Goal: Task Accomplishment & Management: Use online tool/utility

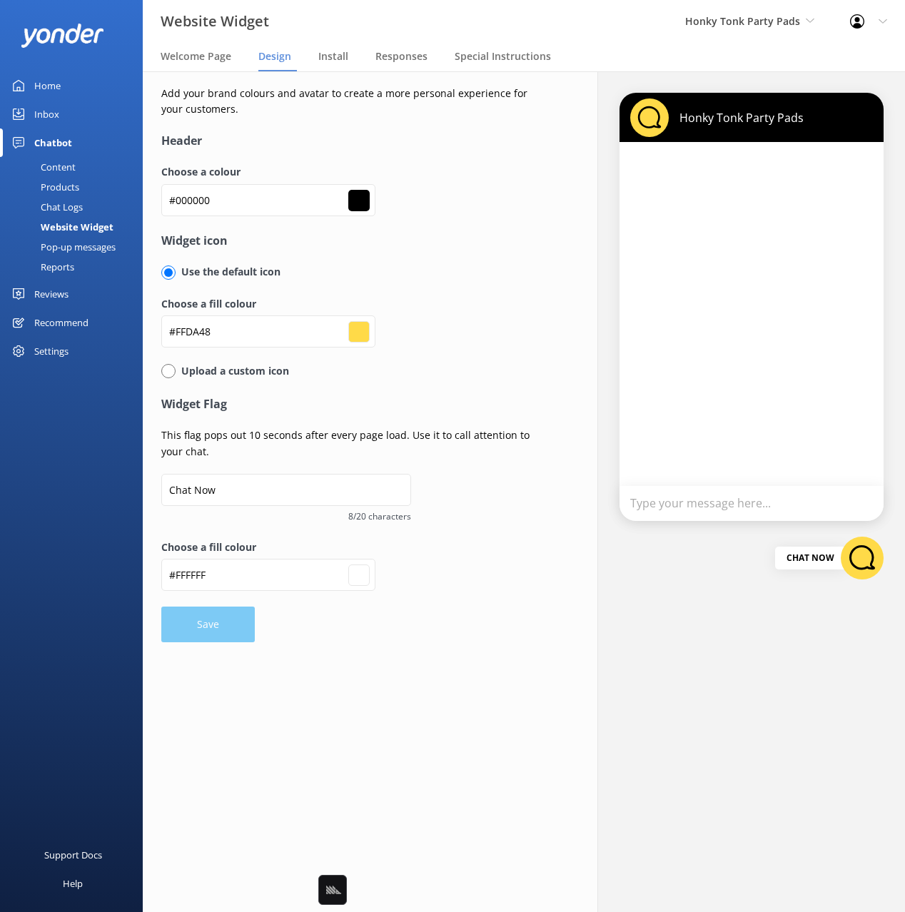
click at [68, 393] on div "Home Inbox Chatbot Content Products Chat Logs Website Widget Pop-up messages Re…" at bounding box center [71, 228] width 143 height 456
click at [56, 353] on div "Settings" at bounding box center [51, 351] width 34 height 29
type input "#ffda48"
type input "#ffffff"
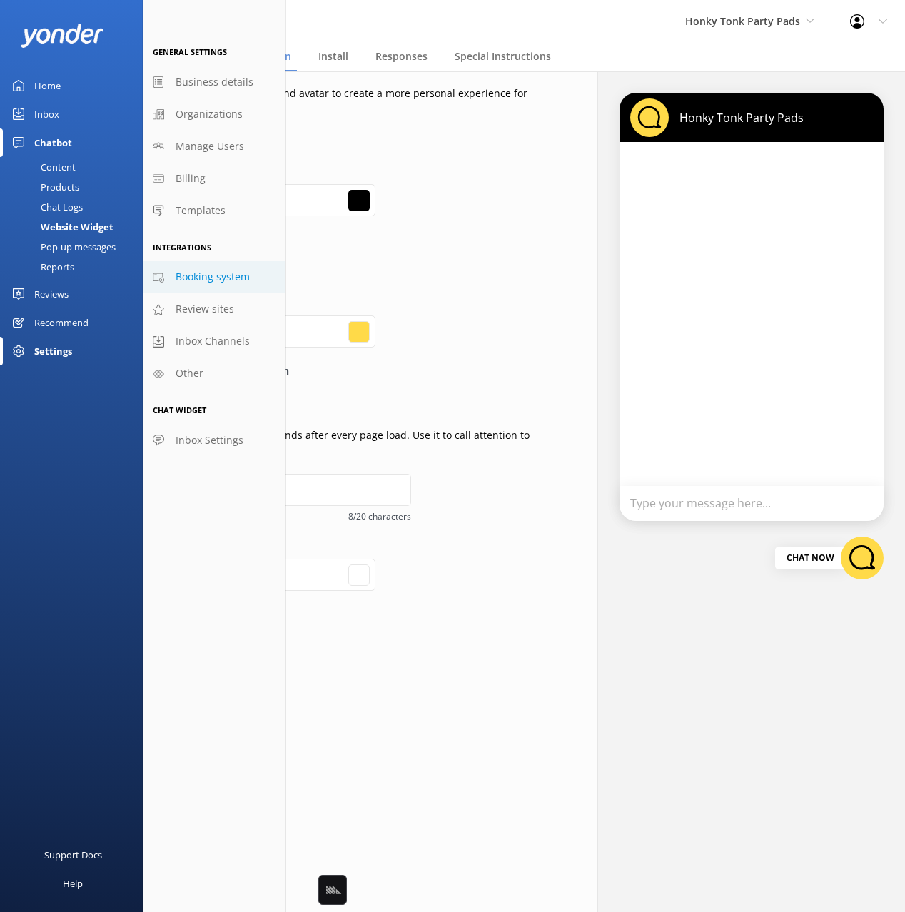
click at [208, 277] on span "Booking system" at bounding box center [213, 277] width 74 height 16
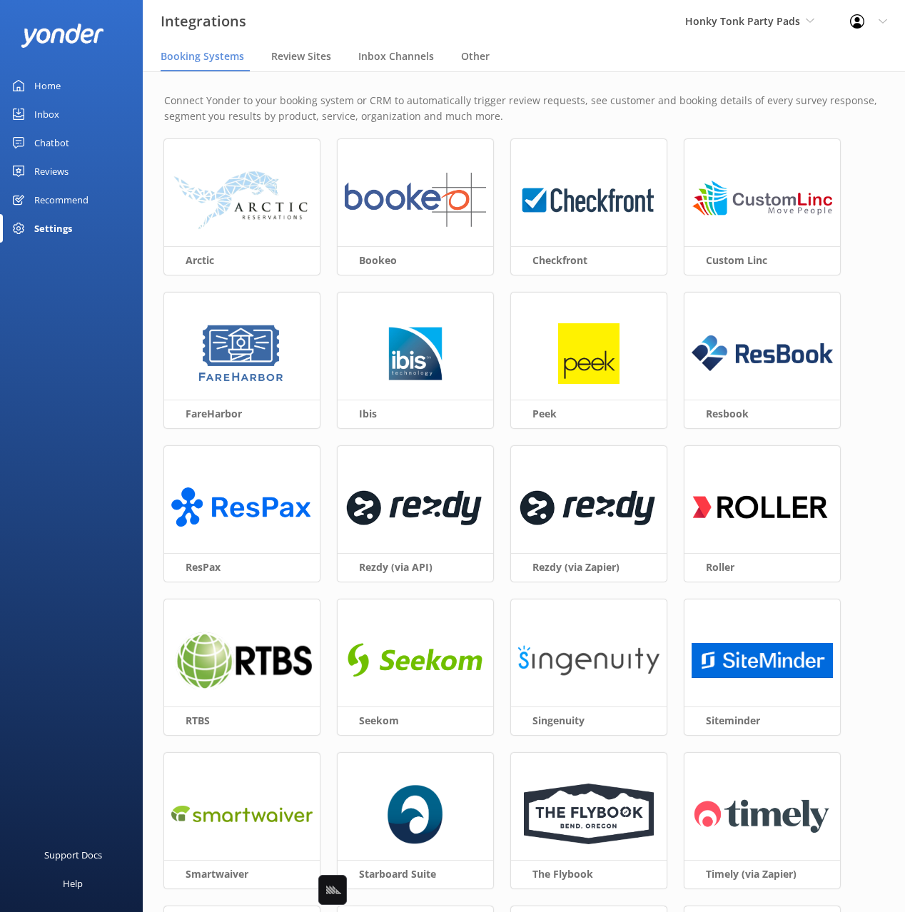
click at [431, 79] on div "Connect Yonder to your booking system or CRM to automatically trigger review re…" at bounding box center [524, 636] width 762 height 1130
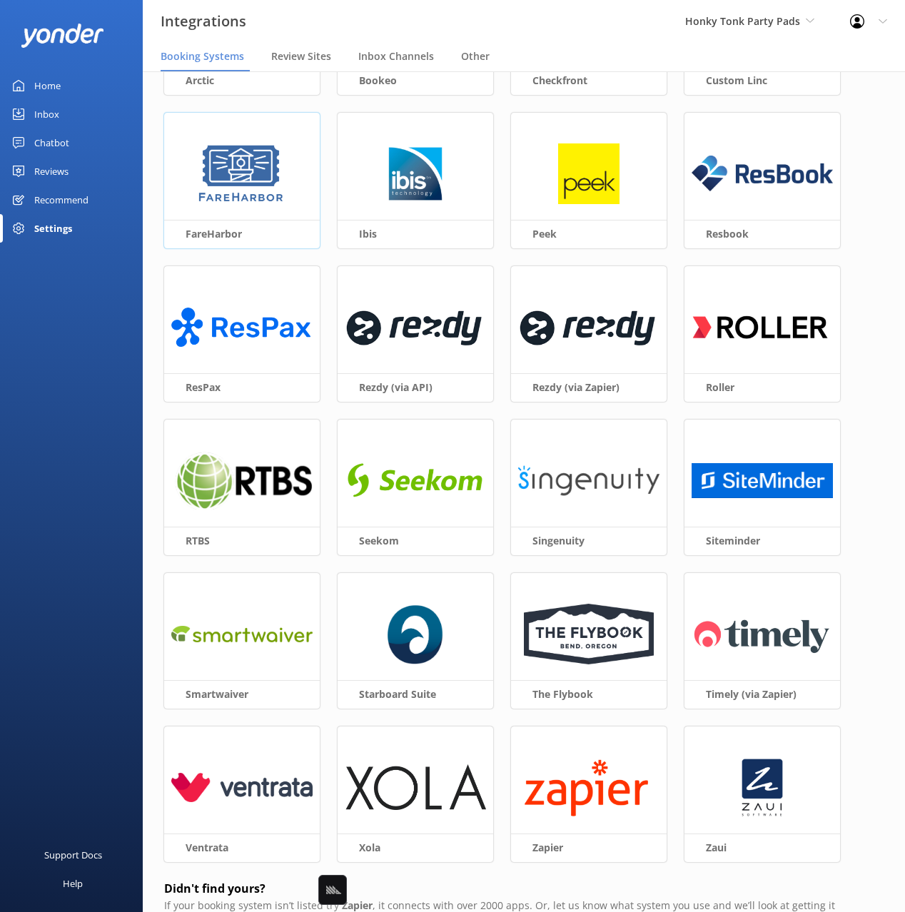
click at [266, 223] on h3 "FareHarbor" at bounding box center [242, 234] width 156 height 28
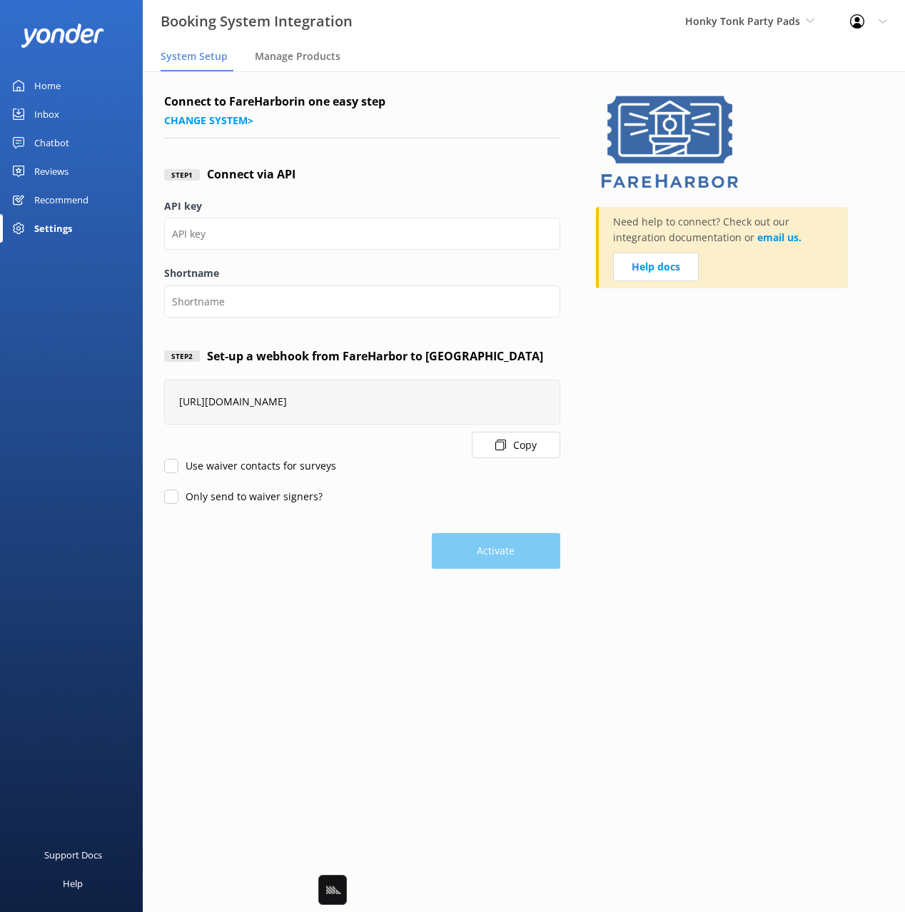
click at [417, 181] on div "Step 1 Connect via API" at bounding box center [362, 174] width 396 height 47
click at [69, 87] on link "Home" at bounding box center [71, 85] width 143 height 29
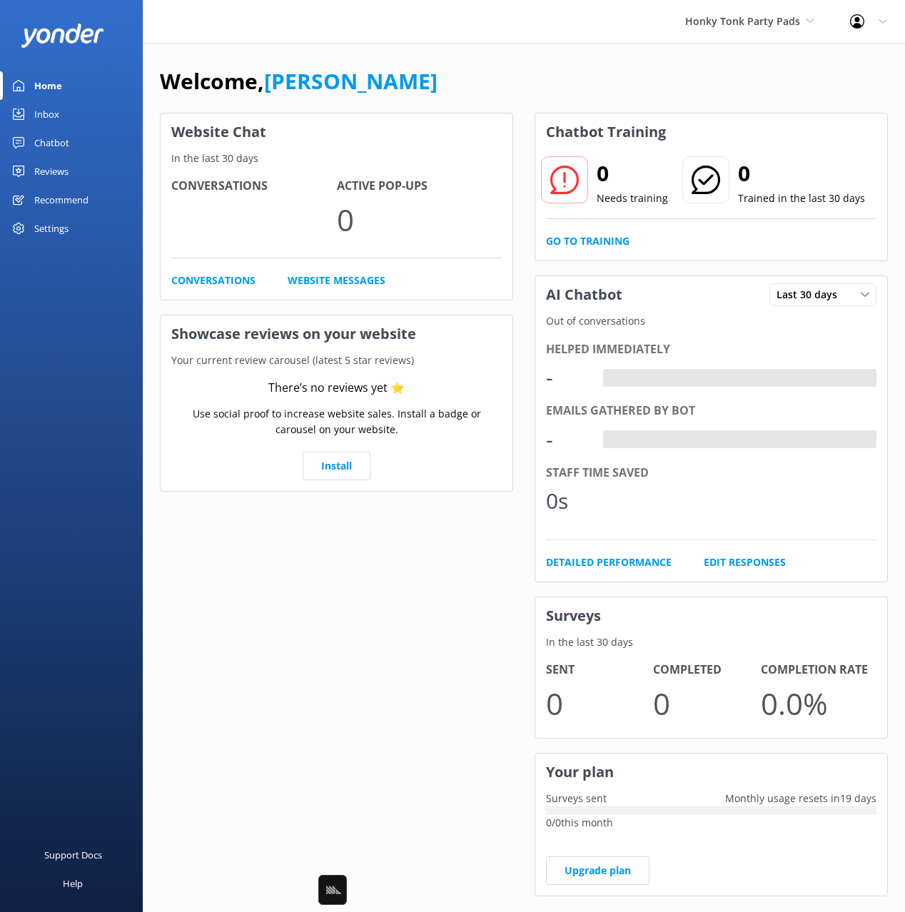
drag, startPoint x: 472, startPoint y: 103, endPoint x: 241, endPoint y: 14, distance: 247.9
click at [470, 103] on div "Welcome, [PERSON_NAME]" at bounding box center [524, 88] width 728 height 49
